Goal: Obtain resource: Download file/media

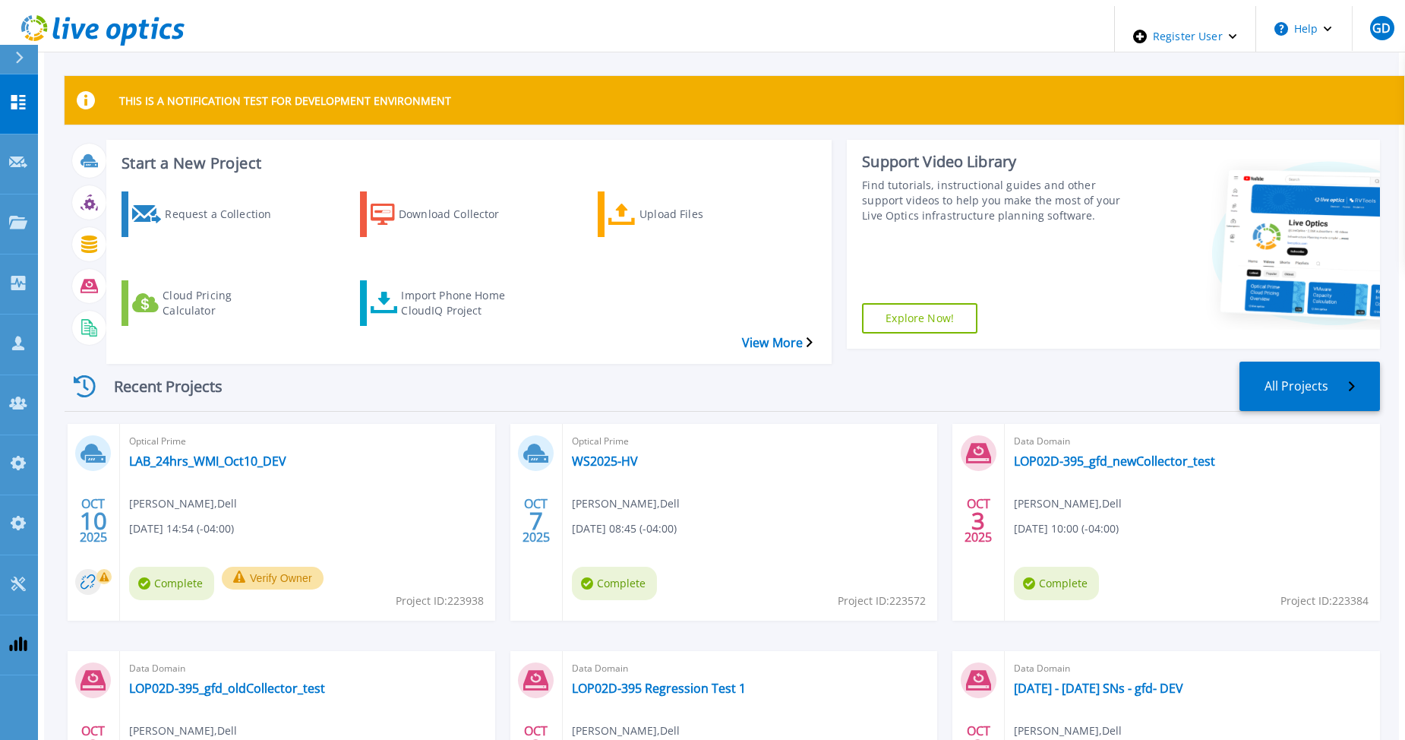
click at [261, 366] on div "Recent Projects All Projects" at bounding box center [723, 387] width 1316 height 50
click at [163, 453] on link "LAB_24hrs_WMI_Oct10_DEV" at bounding box center [207, 460] width 157 height 15
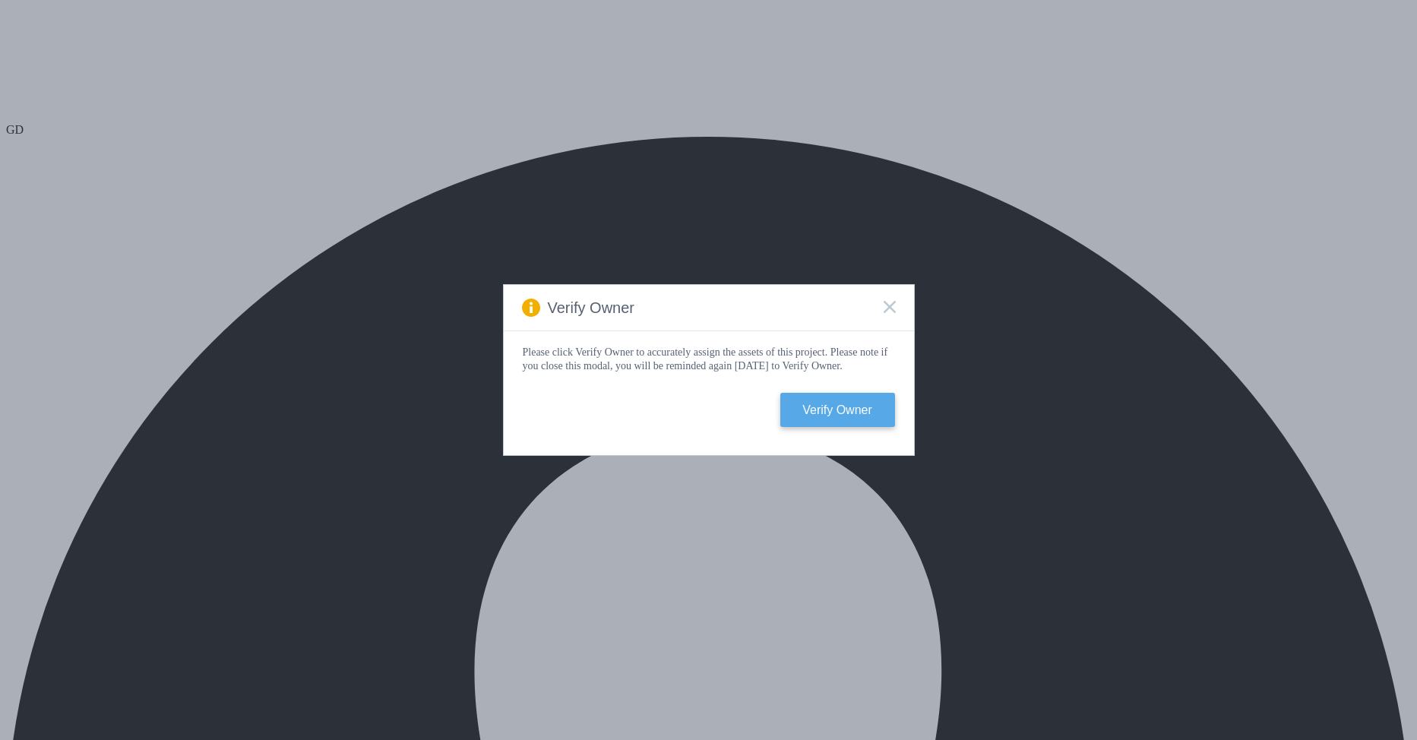
click at [841, 425] on button "Verify Owner" at bounding box center [837, 410] width 115 height 34
select select "USD"
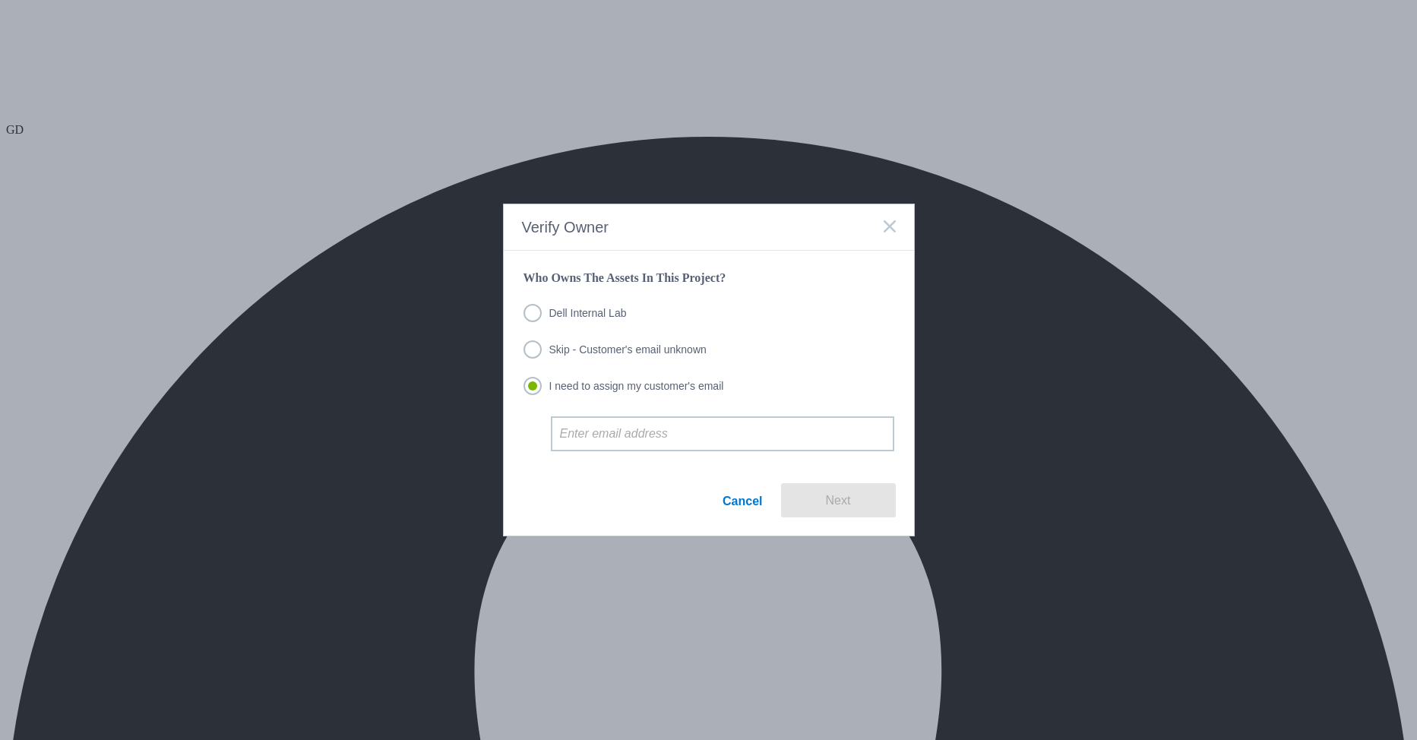
click at [562, 314] on label "Dell Internal Lab" at bounding box center [574, 313] width 103 height 18
click at [0, 0] on input "Dell Internal Lab" at bounding box center [0, 0] width 0 height 0
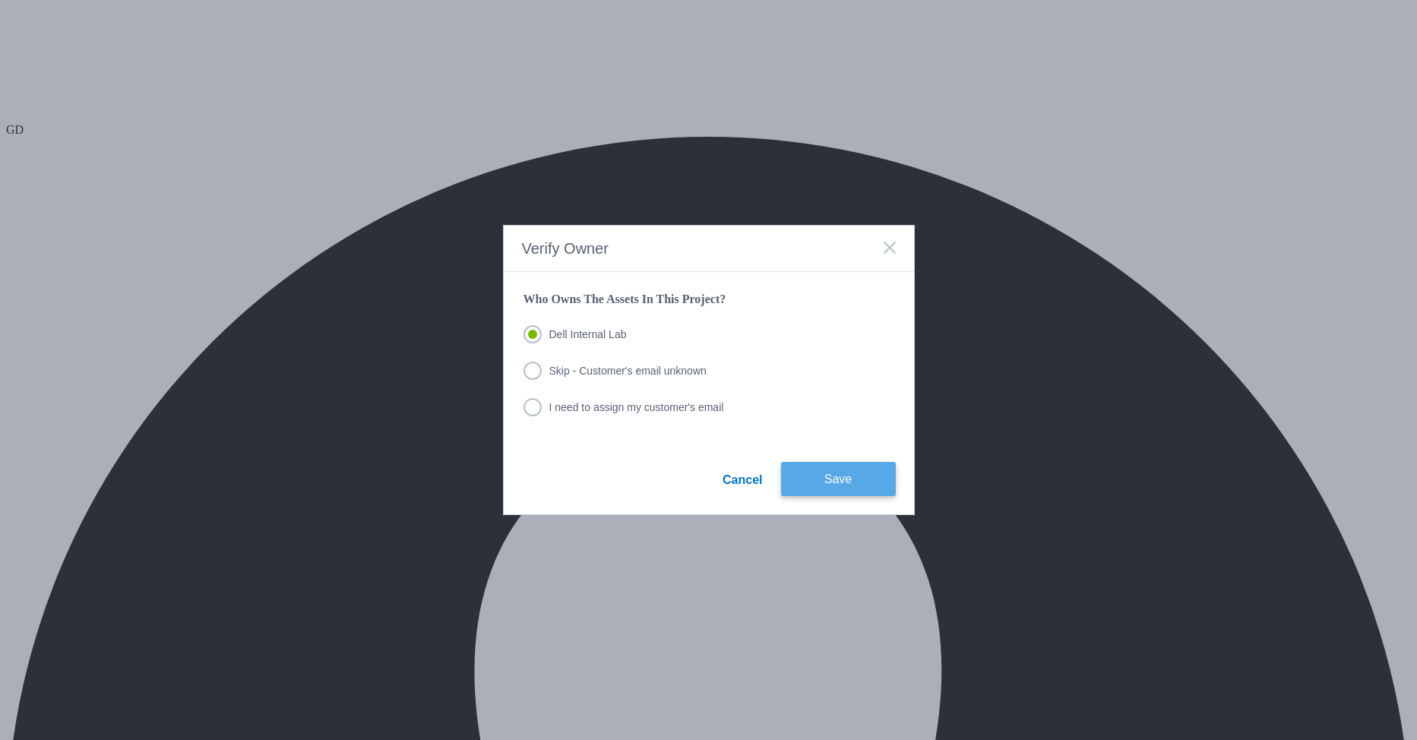
click at [841, 486] on button "Save" at bounding box center [838, 479] width 115 height 34
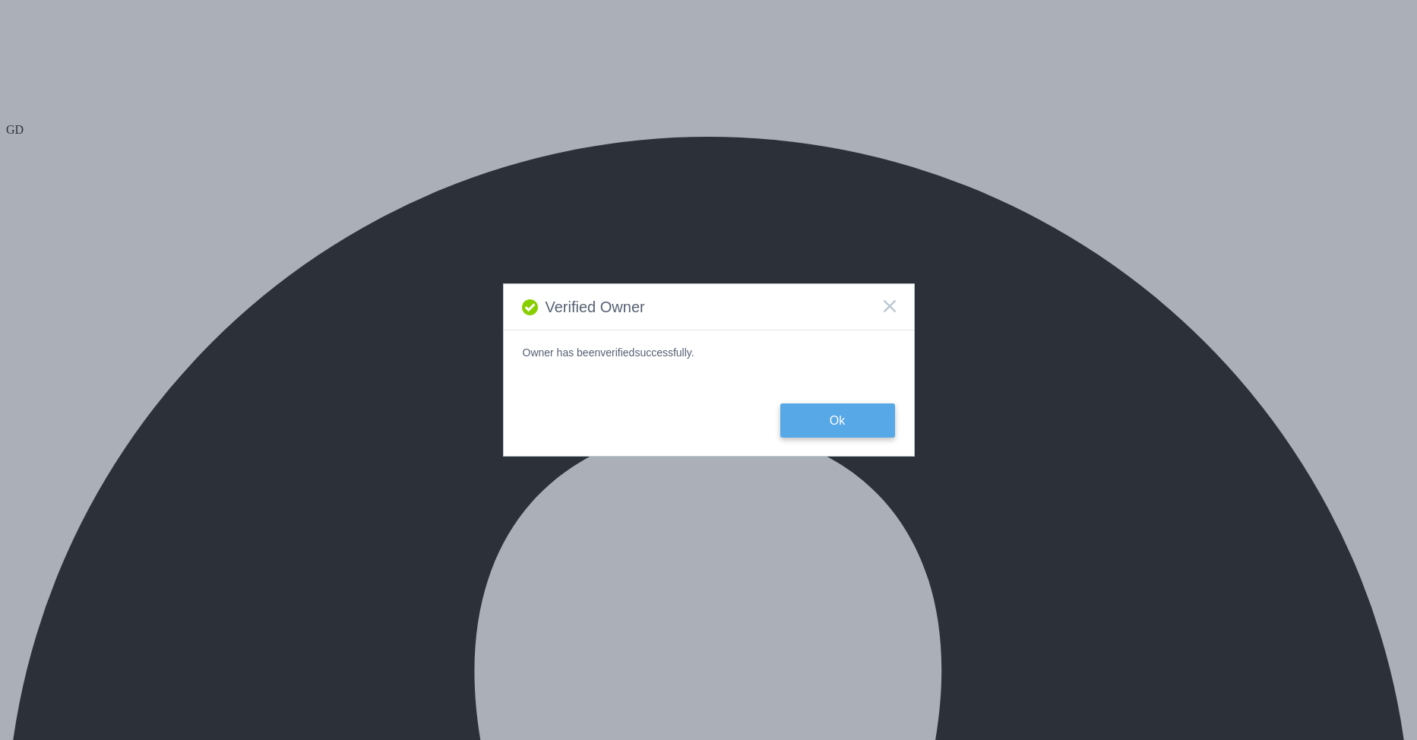
click at [842, 419] on button "Ok" at bounding box center [837, 420] width 115 height 34
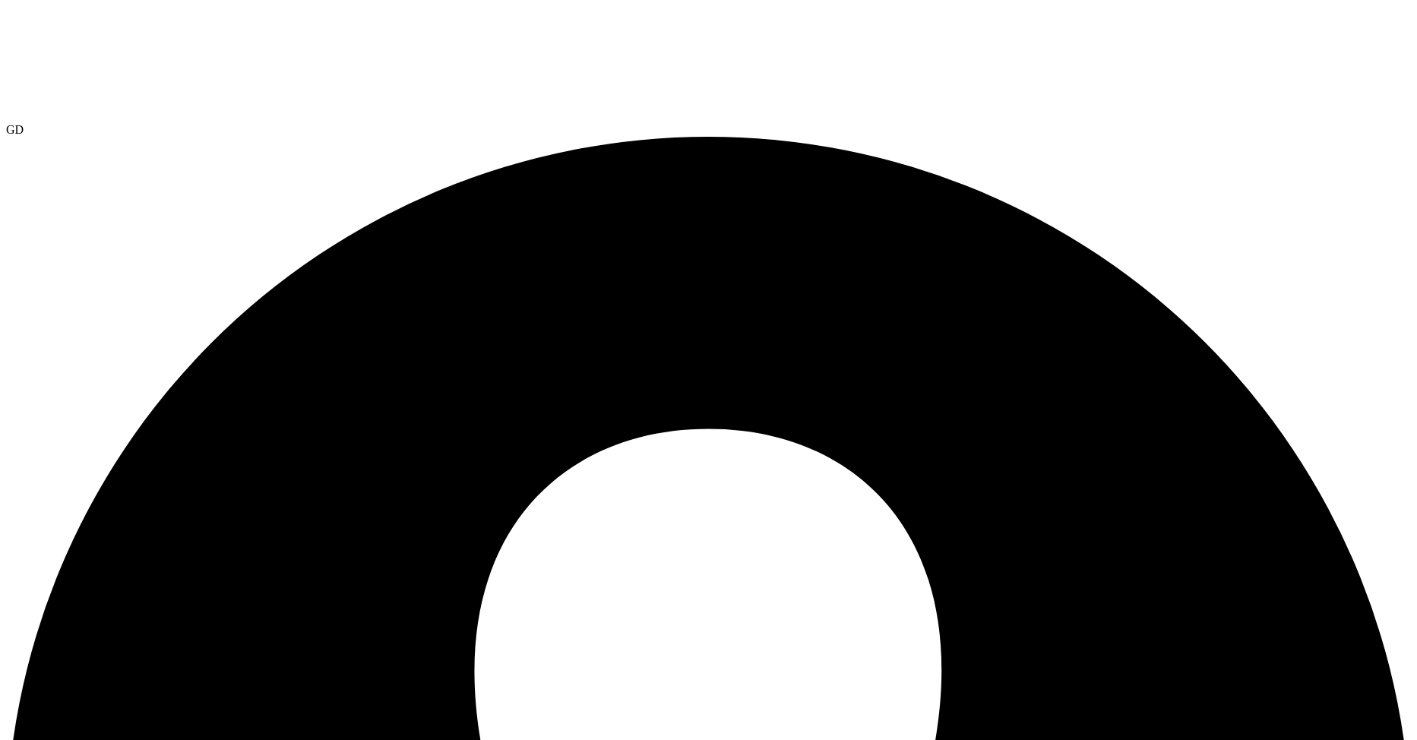
select select "USD"
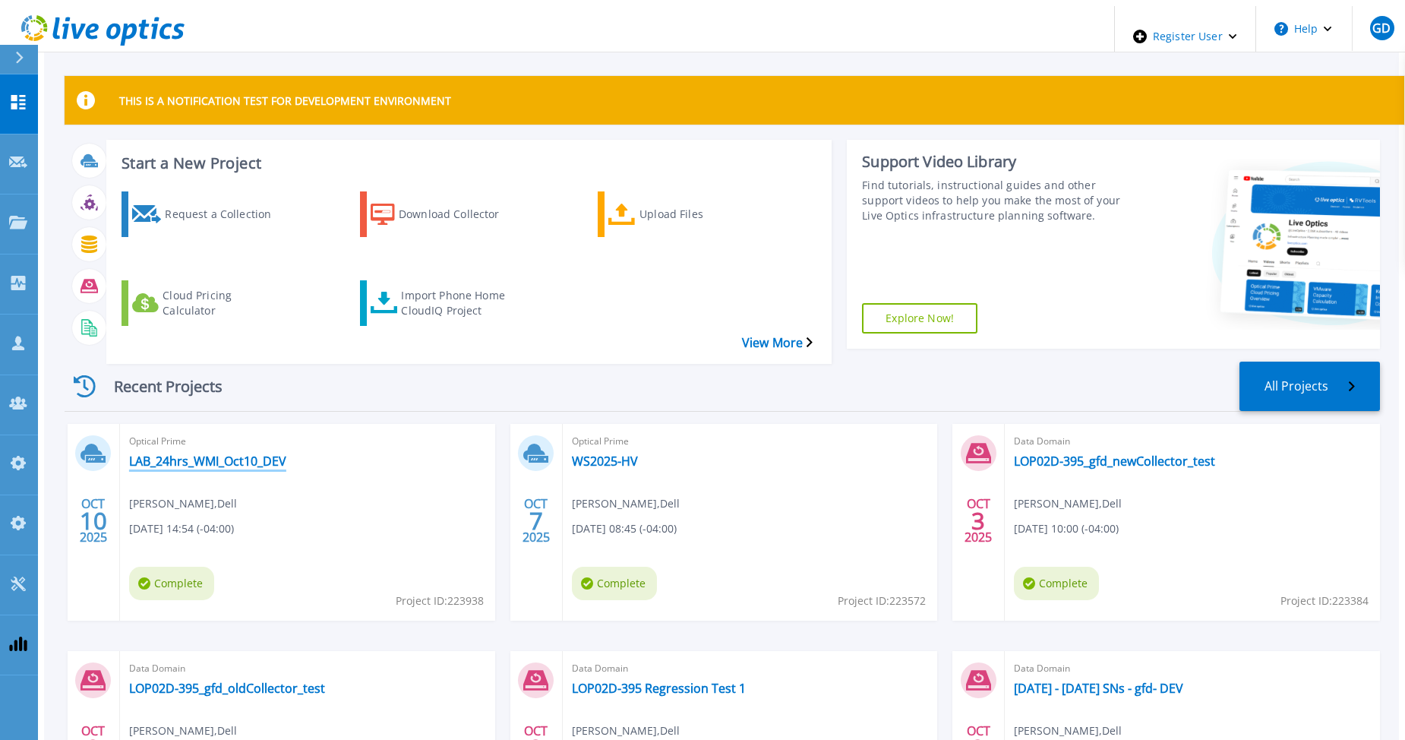
click at [211, 453] on link "LAB_24hrs_WMI_Oct10_DEV" at bounding box center [207, 460] width 157 height 15
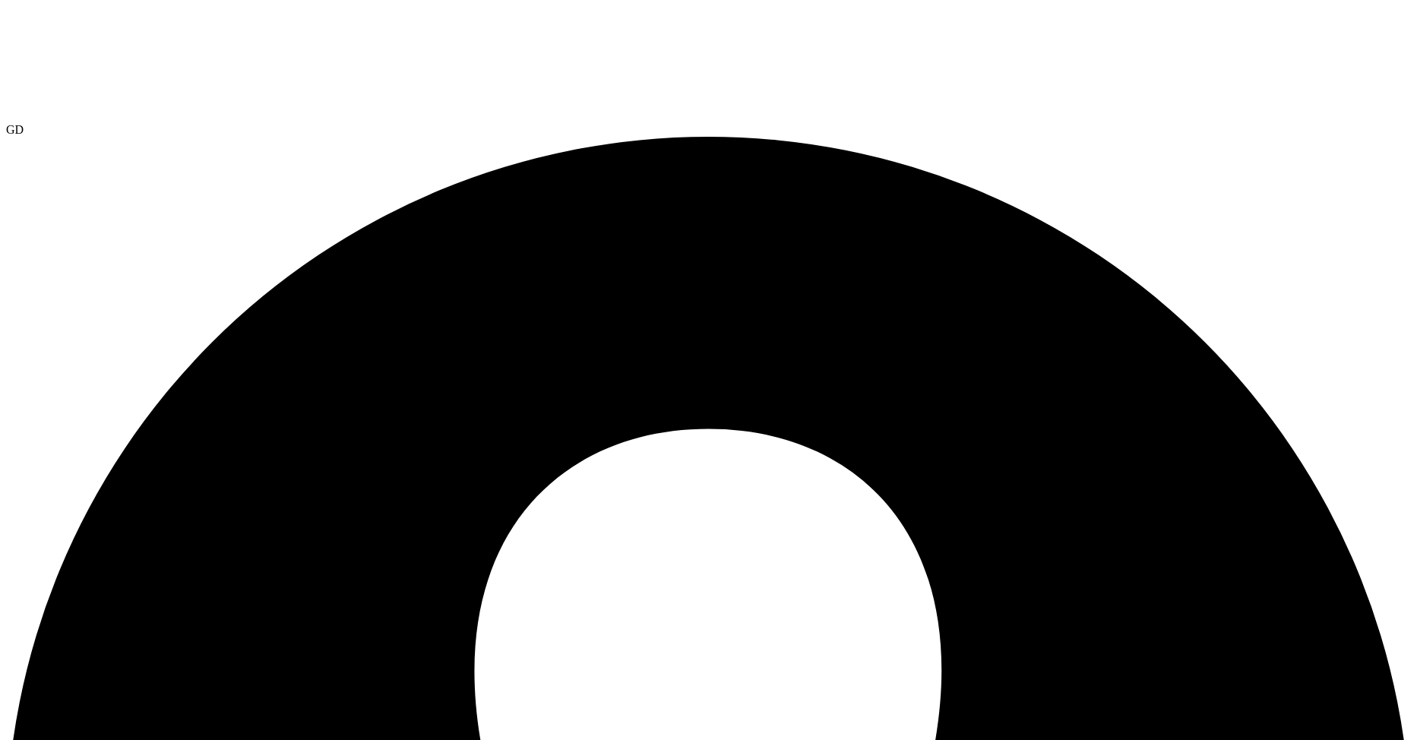
select select "USEast"
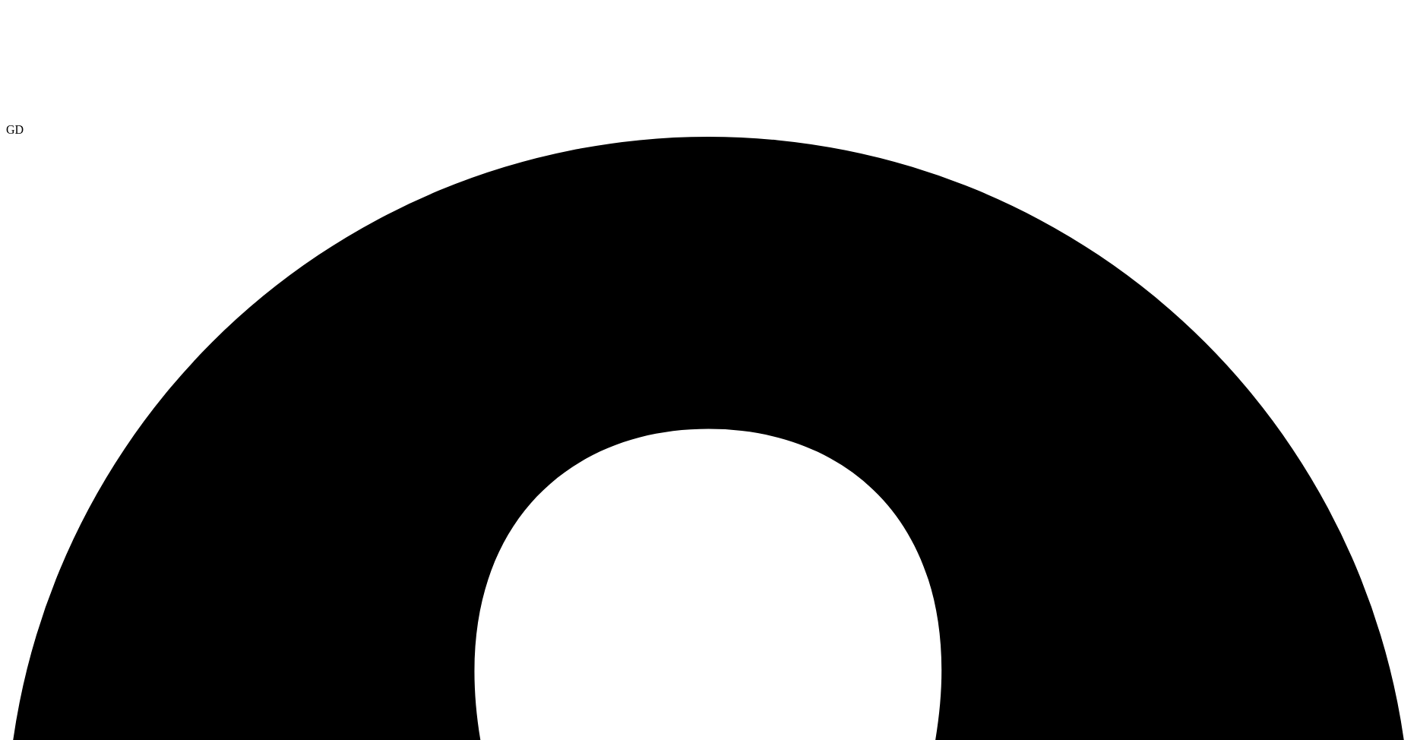
click at [0, 0] on input "Azure" at bounding box center [0, 0] width 0 height 0
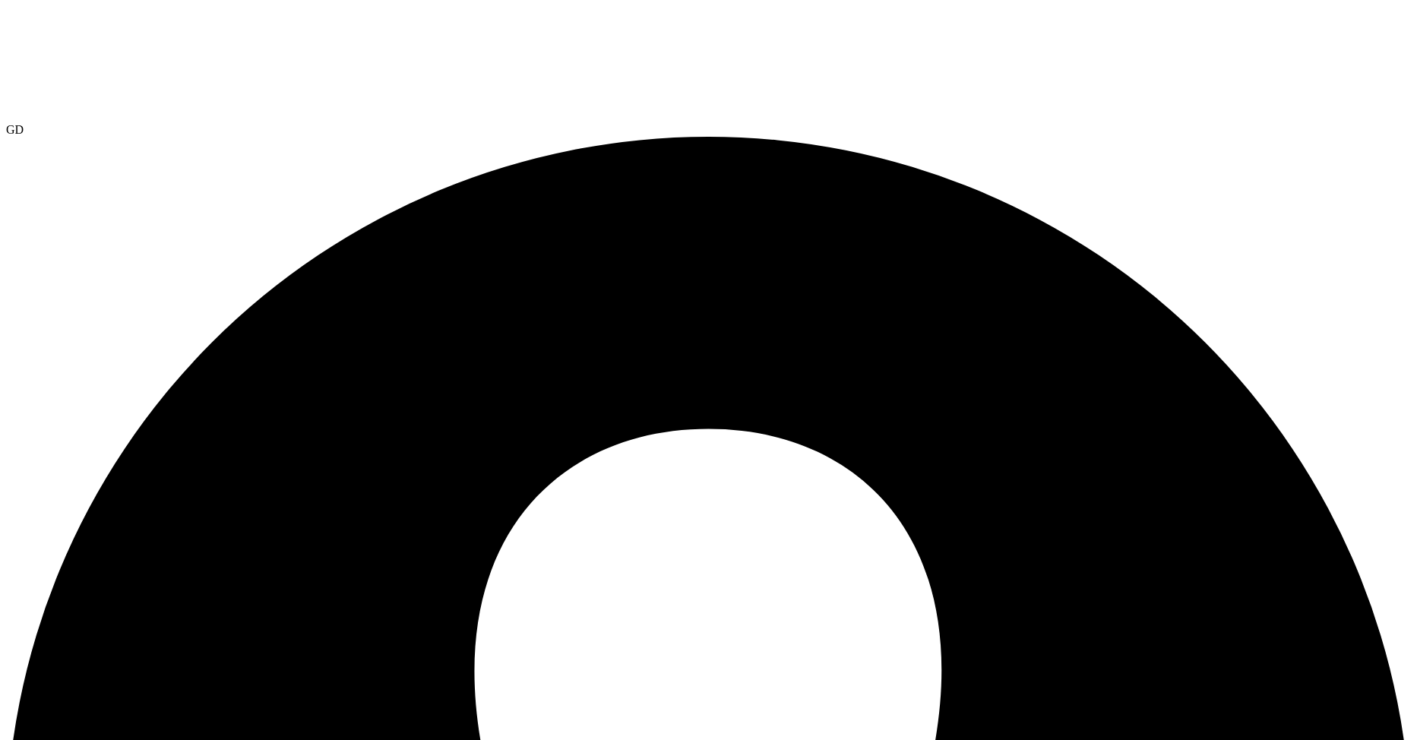
click at [0, 0] on input "Google Cloud" at bounding box center [0, 0] width 0 height 0
click at [0, 0] on link "Reports" at bounding box center [0, 0] width 0 height 0
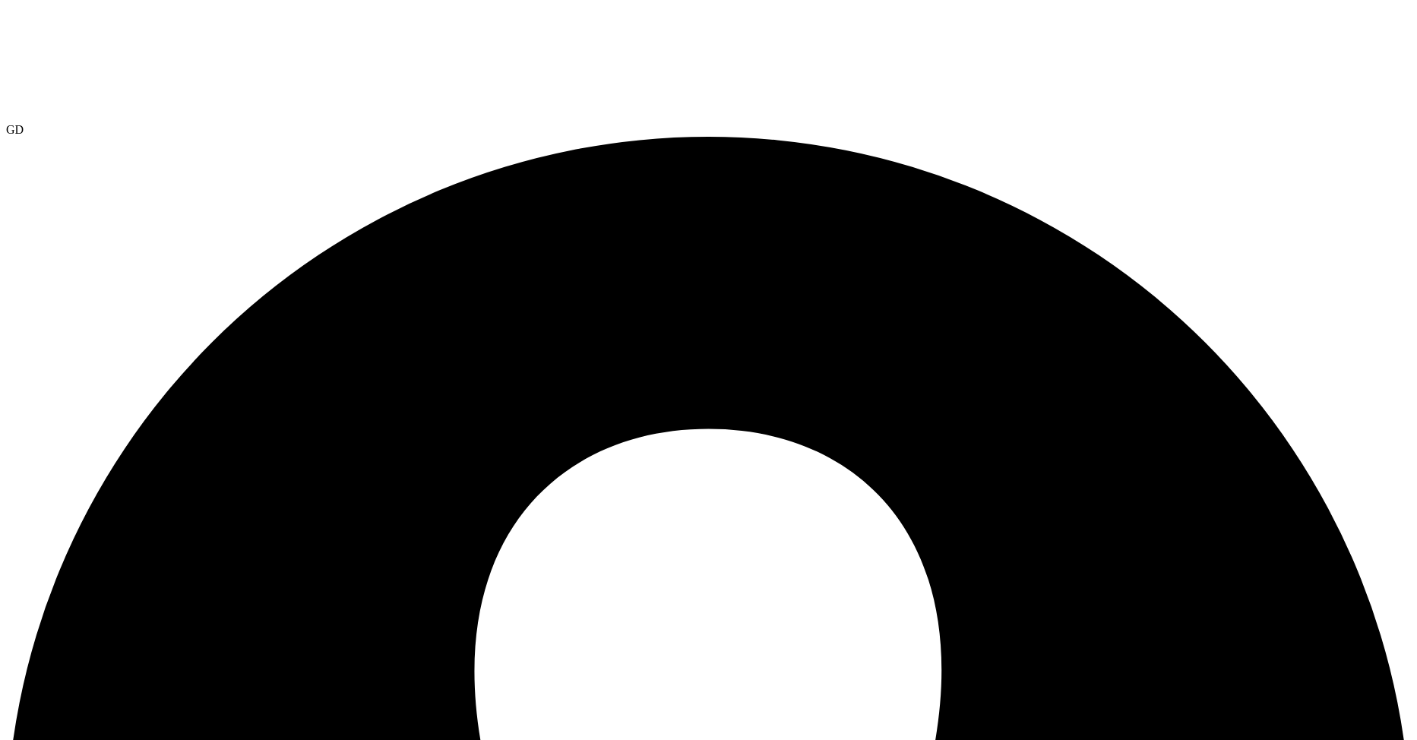
radio input "true"
radio input "false"
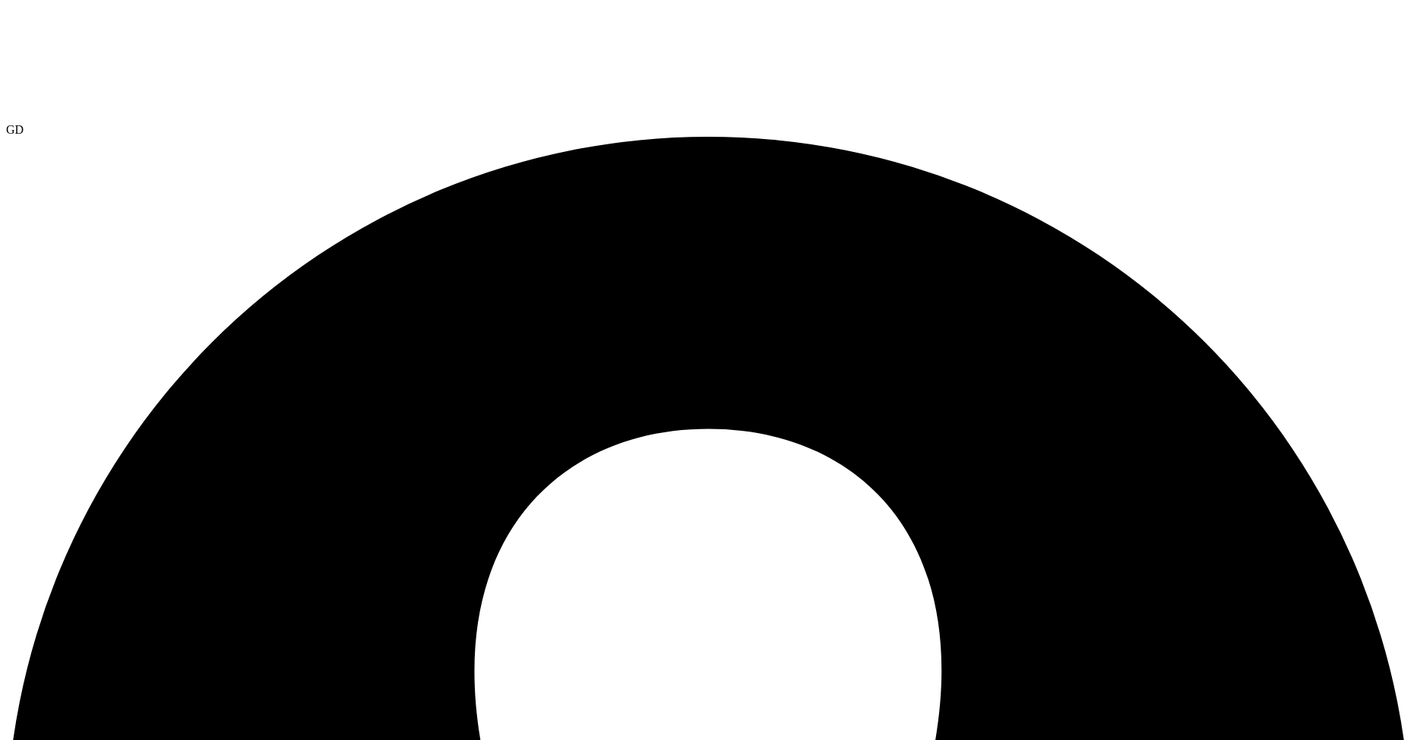
radio input "true"
radio input "false"
radio input "true"
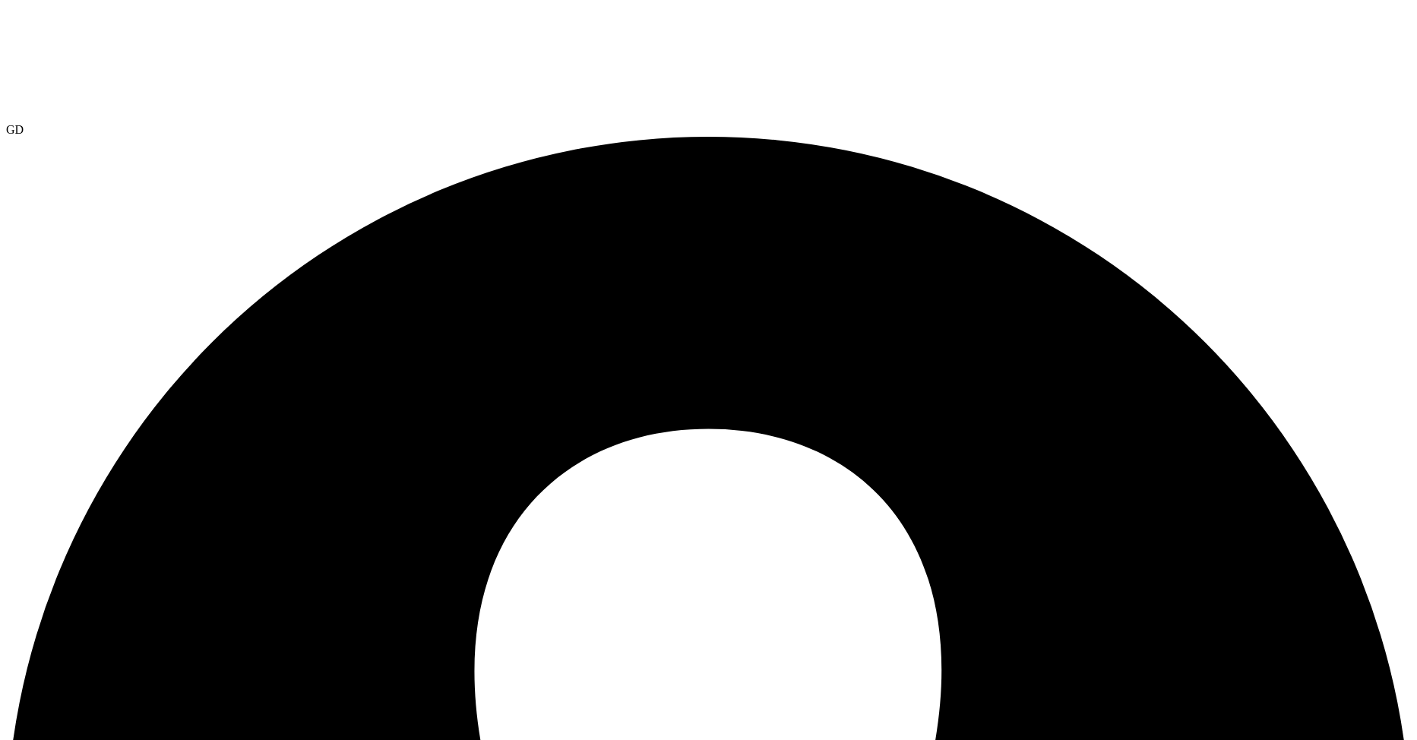
radio input "true"
radio input "false"
